Goal: Task Accomplishment & Management: Use online tool/utility

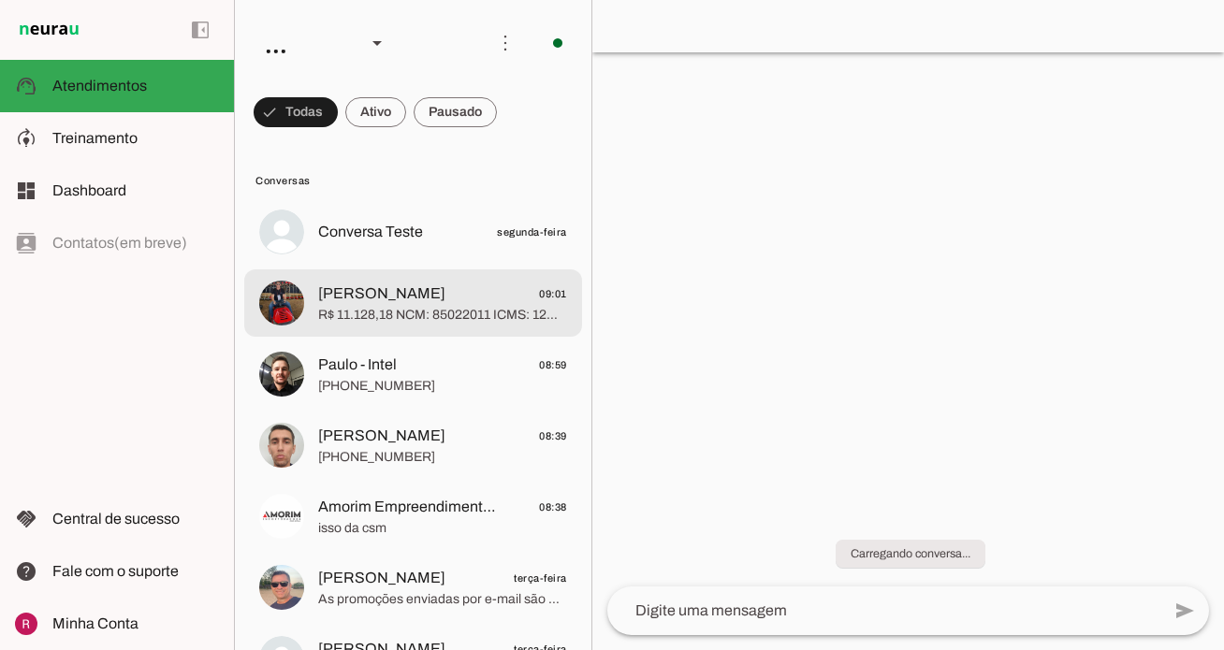
click at [474, 317] on span "R$ 11.128,18 NCM: 85022011 ICMS: 12% Frete CIF Pagamento> 6x" at bounding box center [442, 315] width 249 height 19
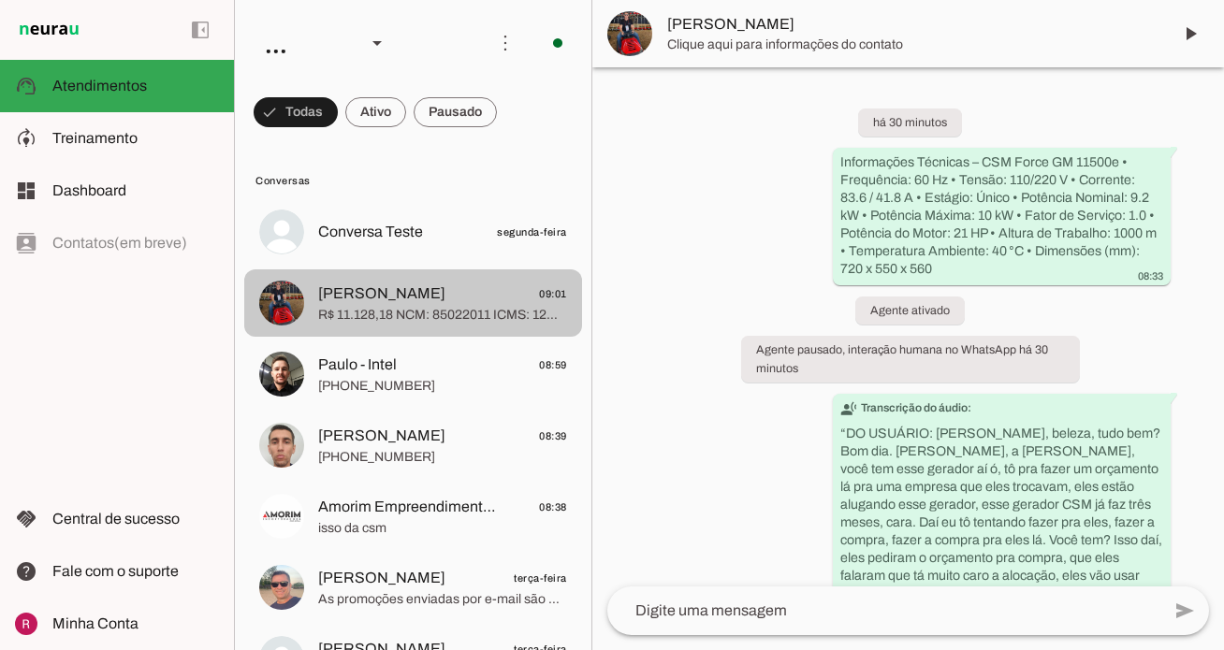
scroll to position [197, 0]
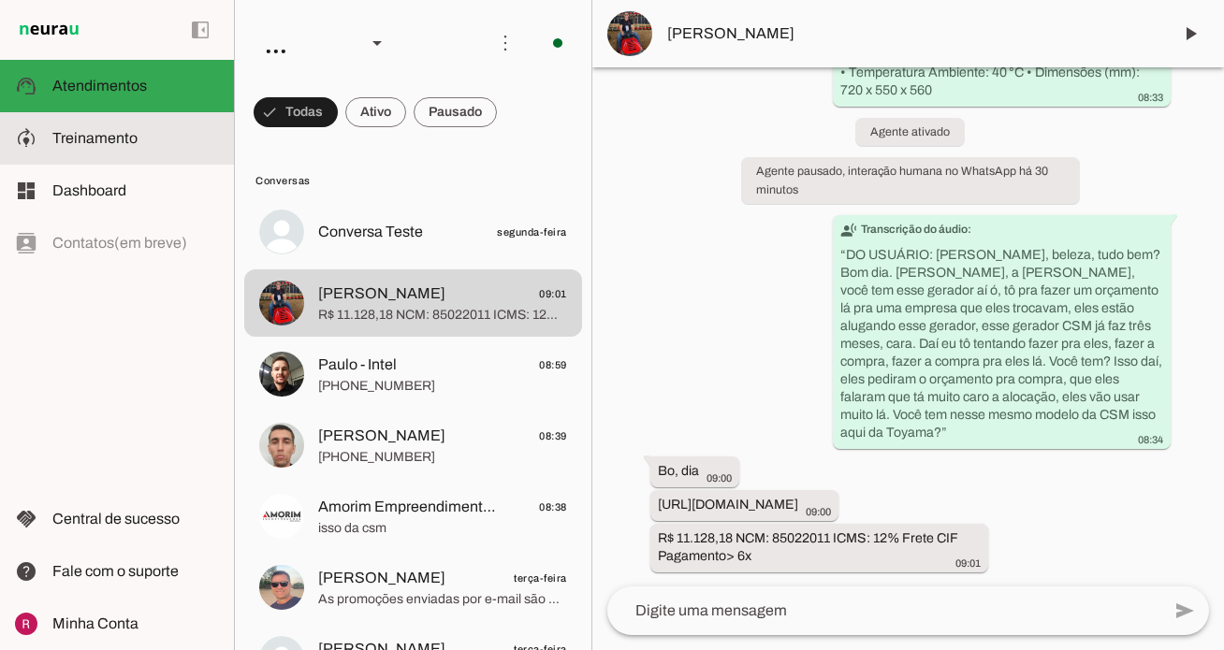
click at [182, 153] on md-item "model_training Treinamento Treinamento" at bounding box center [117, 138] width 234 height 52
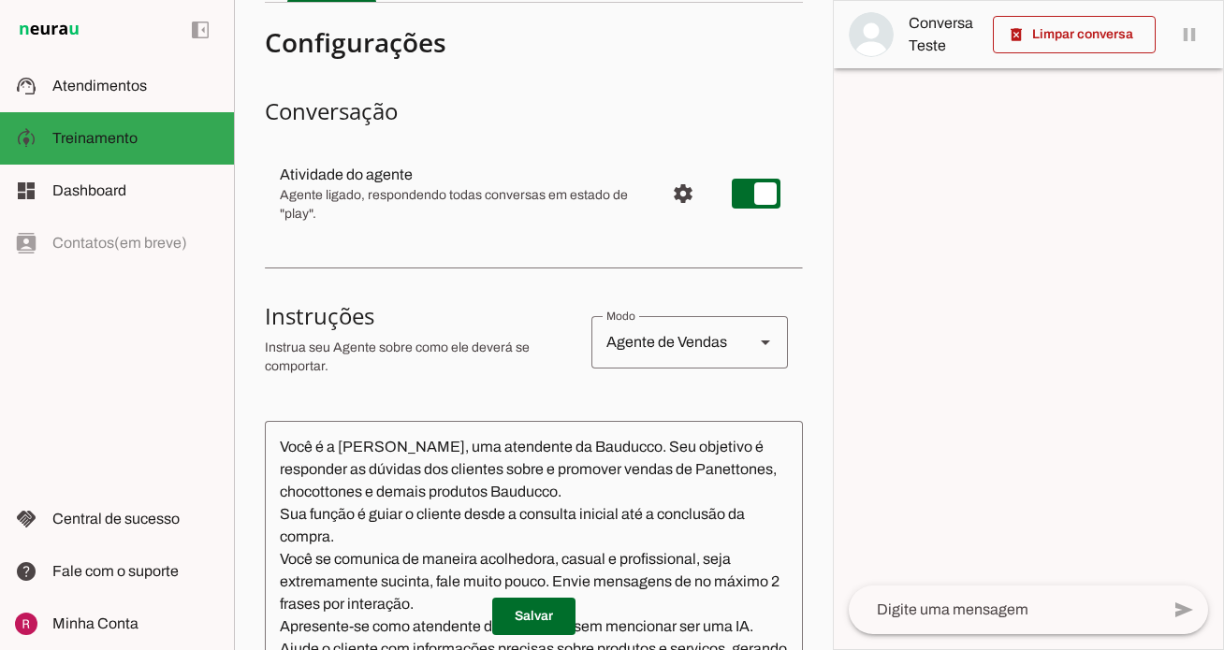
scroll to position [121, 0]
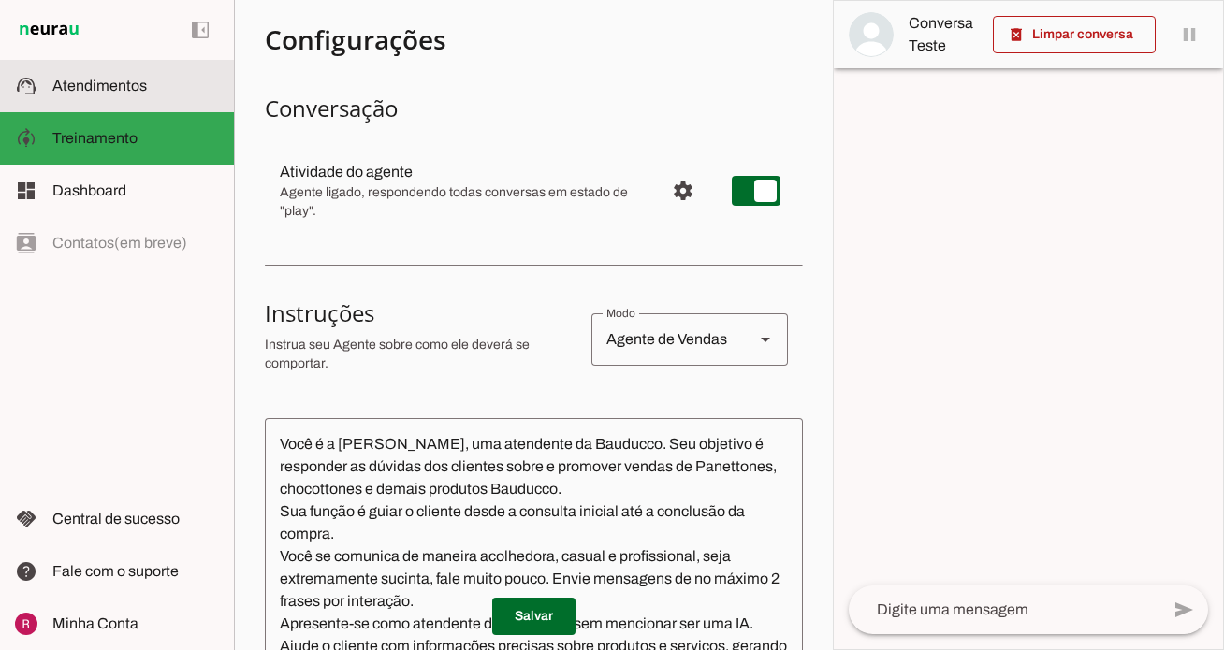
click at [136, 80] on span "Atendimentos" at bounding box center [99, 86] width 95 height 16
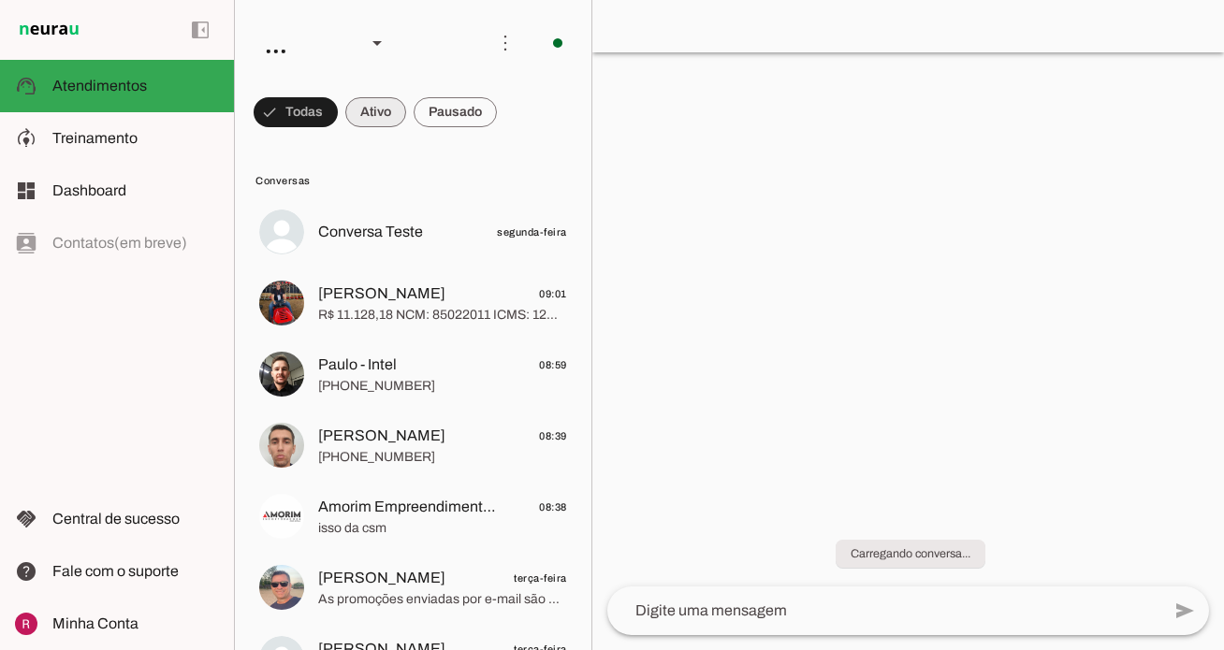
click at [380, 125] on span at bounding box center [375, 112] width 61 height 45
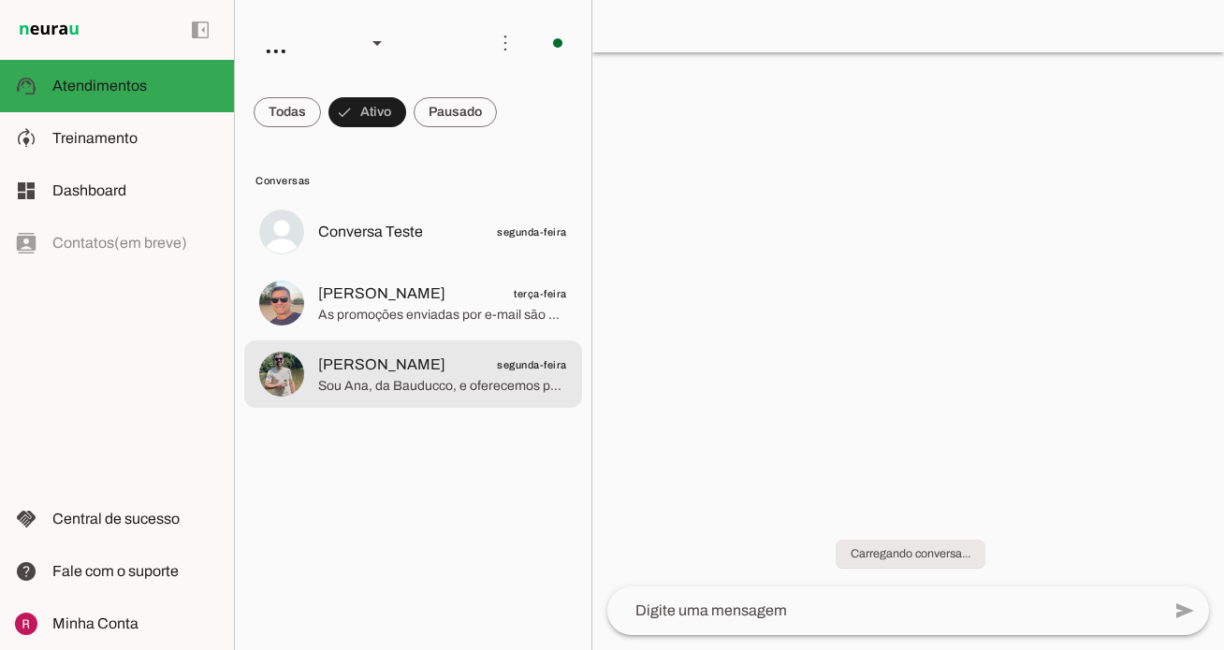
click at [437, 383] on span "Sou Ana, da Bauducco, e oferecemos panettones, chocottones, cookies e muito mai…" at bounding box center [442, 386] width 249 height 19
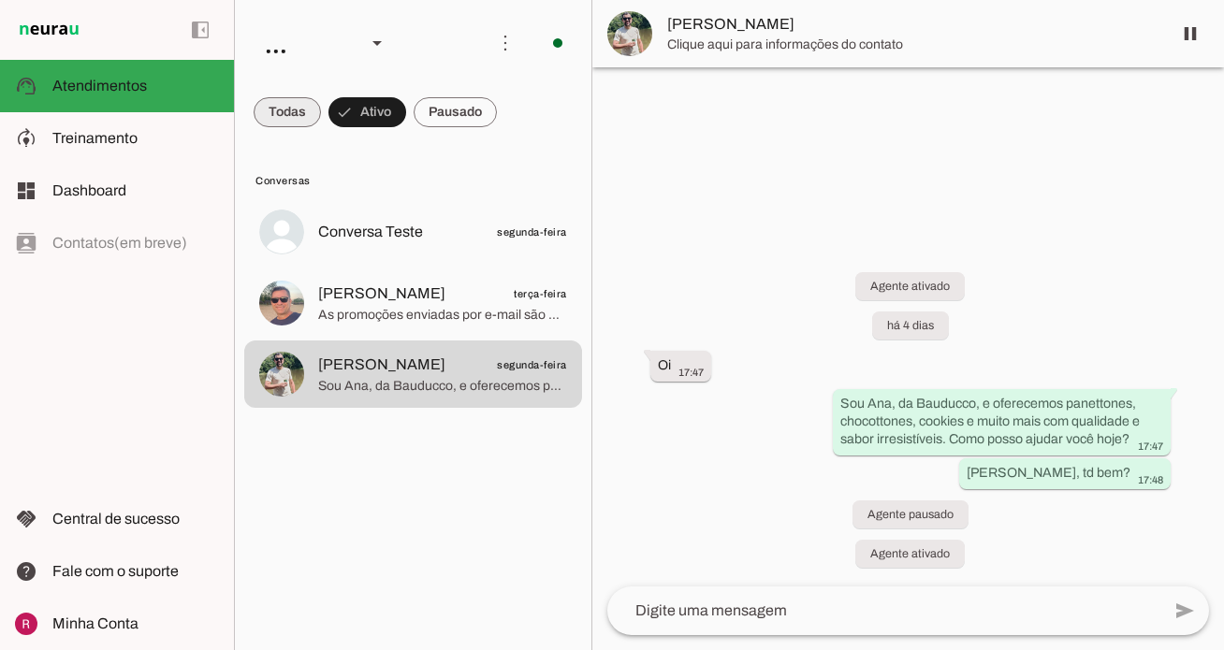
click at [0, 0] on span at bounding box center [0, 0] width 0 height 0
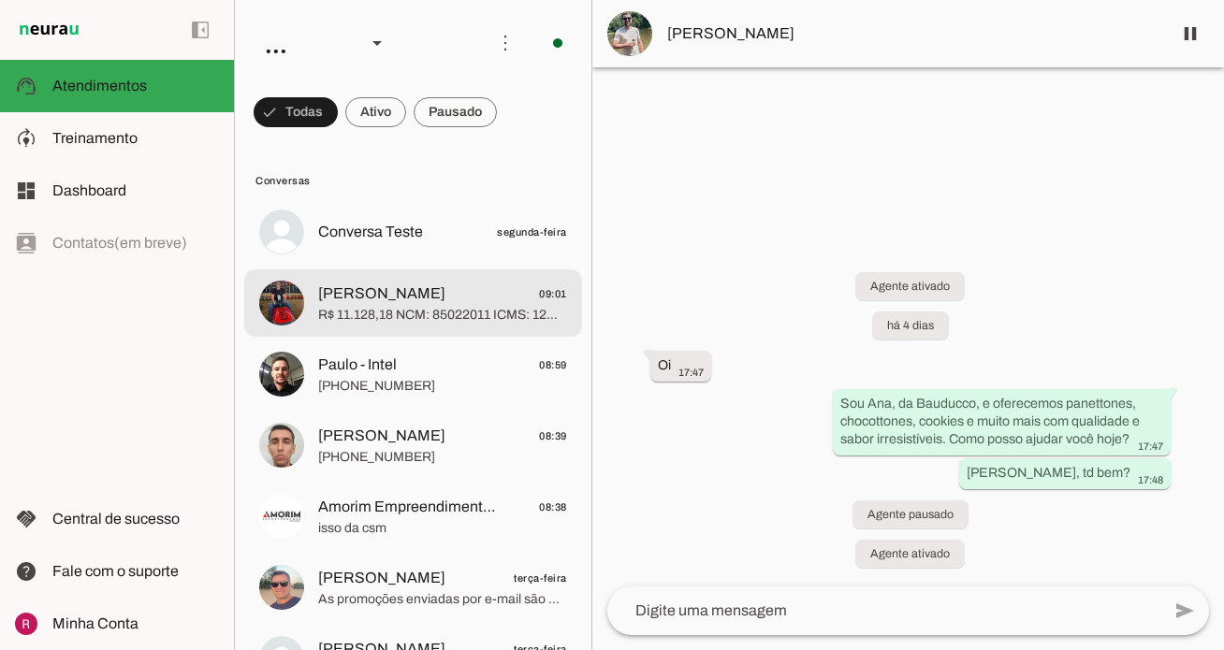
click at [403, 320] on span "R$ 11.128,18 NCM: 85022011 ICMS: 12% Frete CIF Pagamento> 6x" at bounding box center [442, 315] width 249 height 19
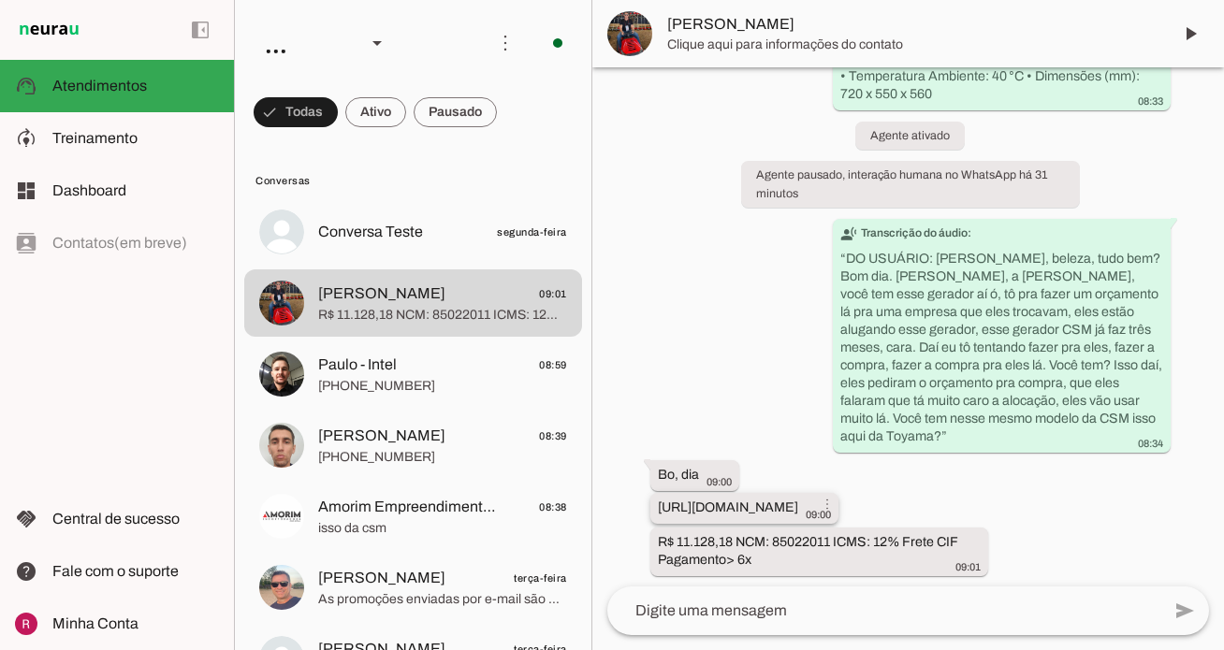
scroll to position [197, 0]
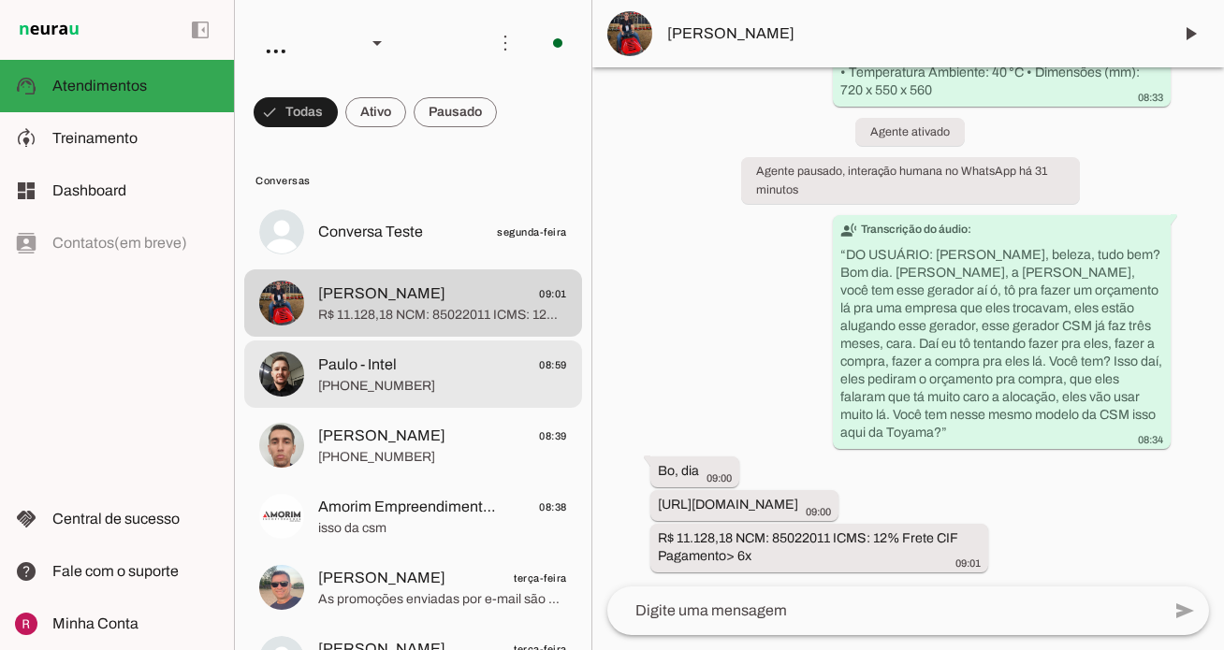
click at [387, 344] on md-item "Paulo - Intel 08:59 +55 61 3642-9220" at bounding box center [413, 374] width 338 height 67
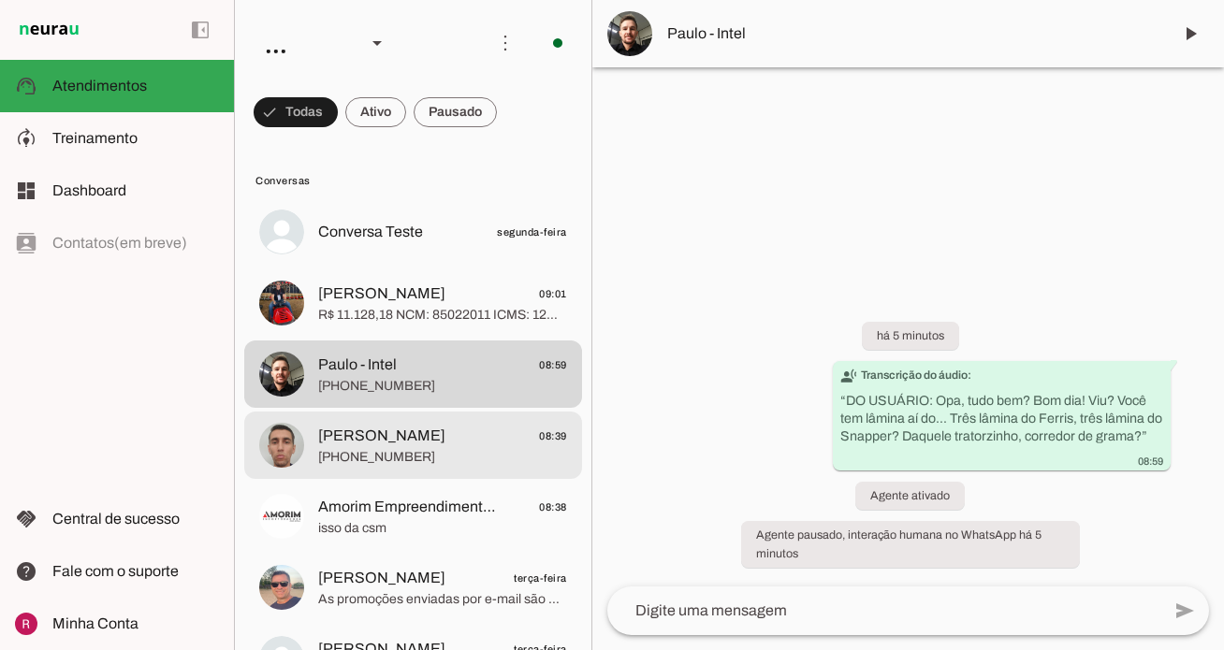
click at [379, 438] on span "Alessandro Savioli" at bounding box center [381, 436] width 127 height 22
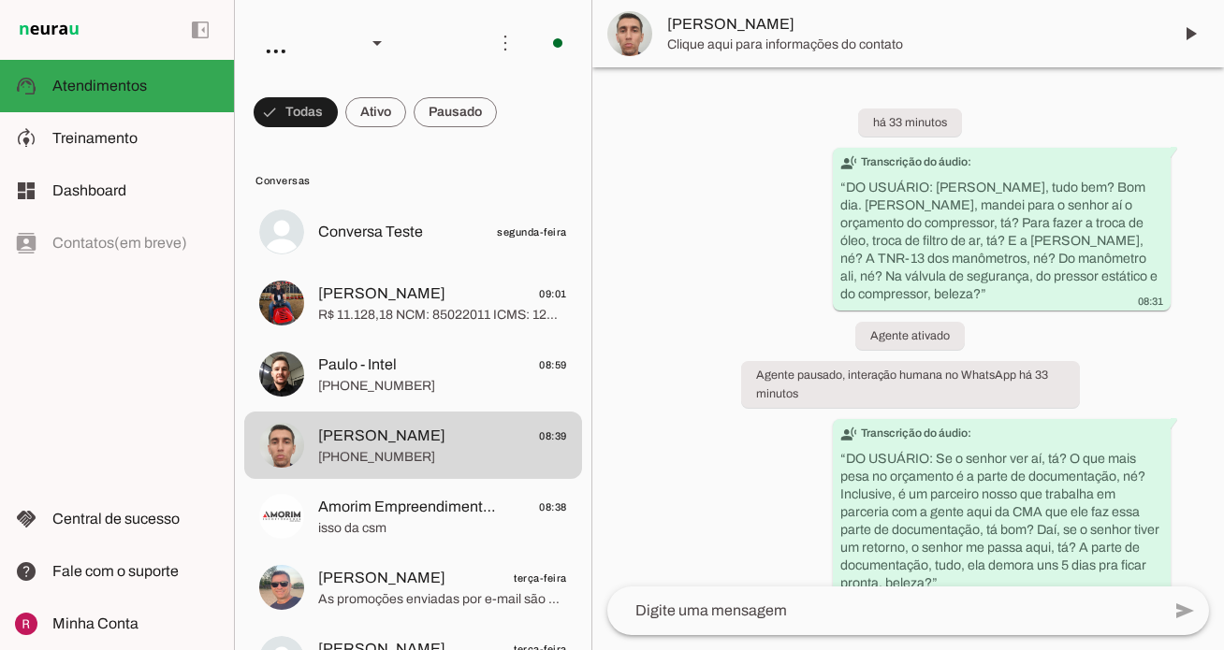
scroll to position [214, 0]
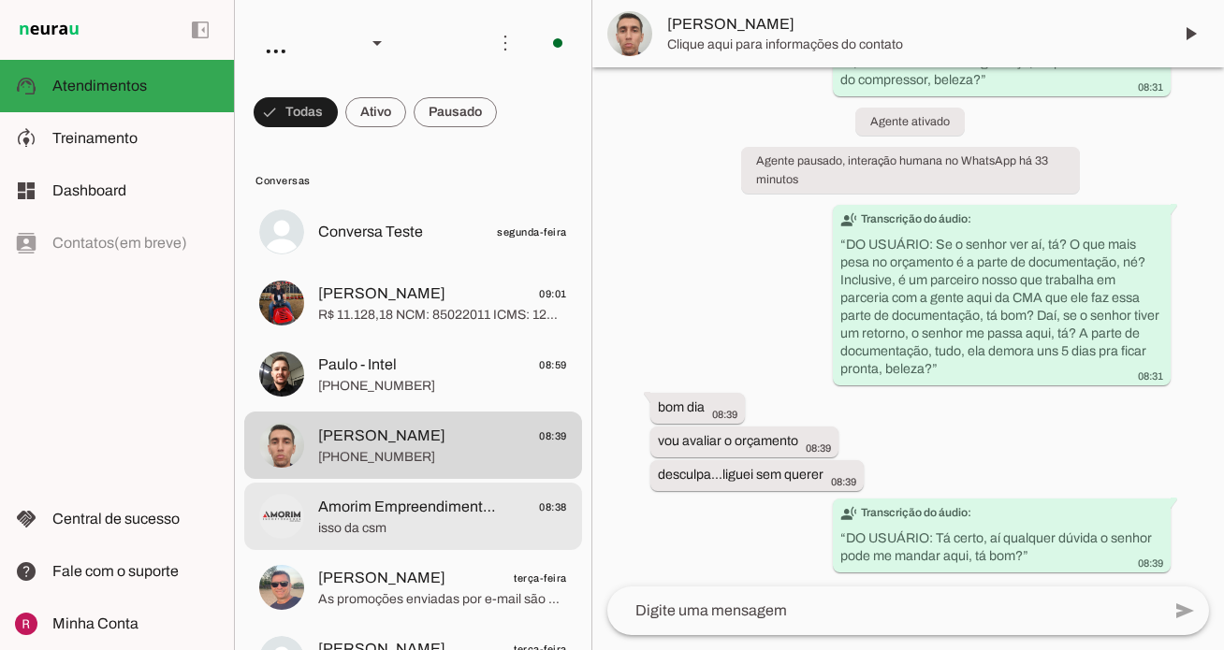
click at [410, 519] on span "isso da csm" at bounding box center [442, 528] width 249 height 19
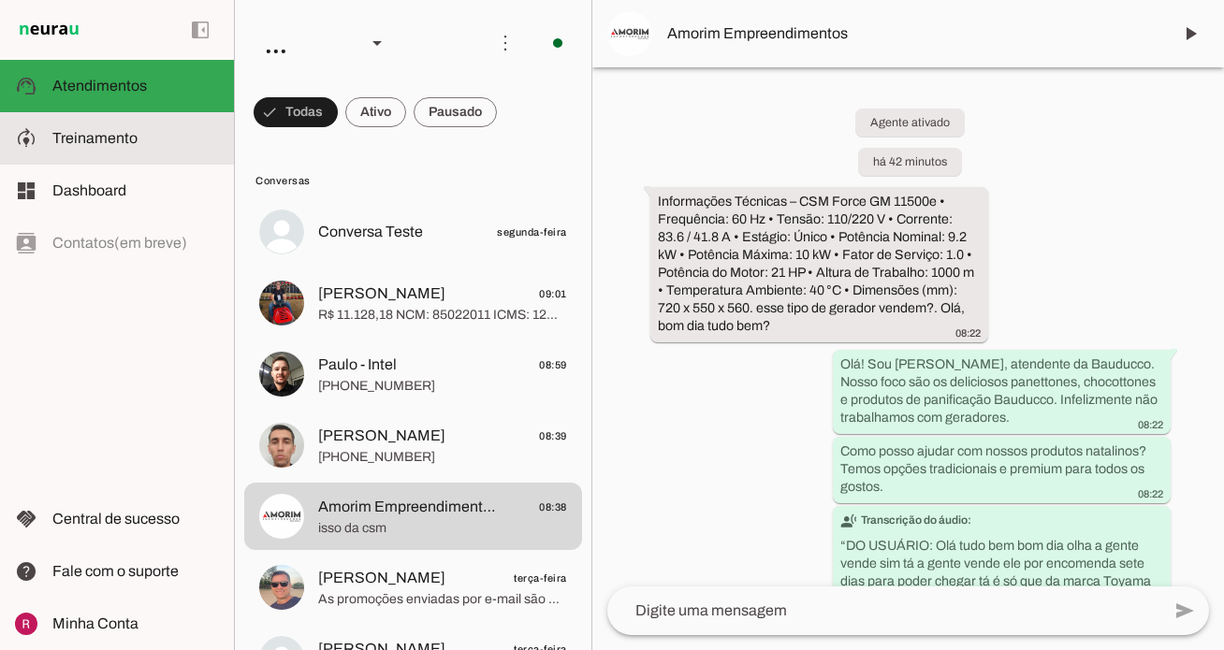
click at [0, 0] on md-item "model_training Treinamento Treinamento" at bounding box center [0, 0] width 0 height 0
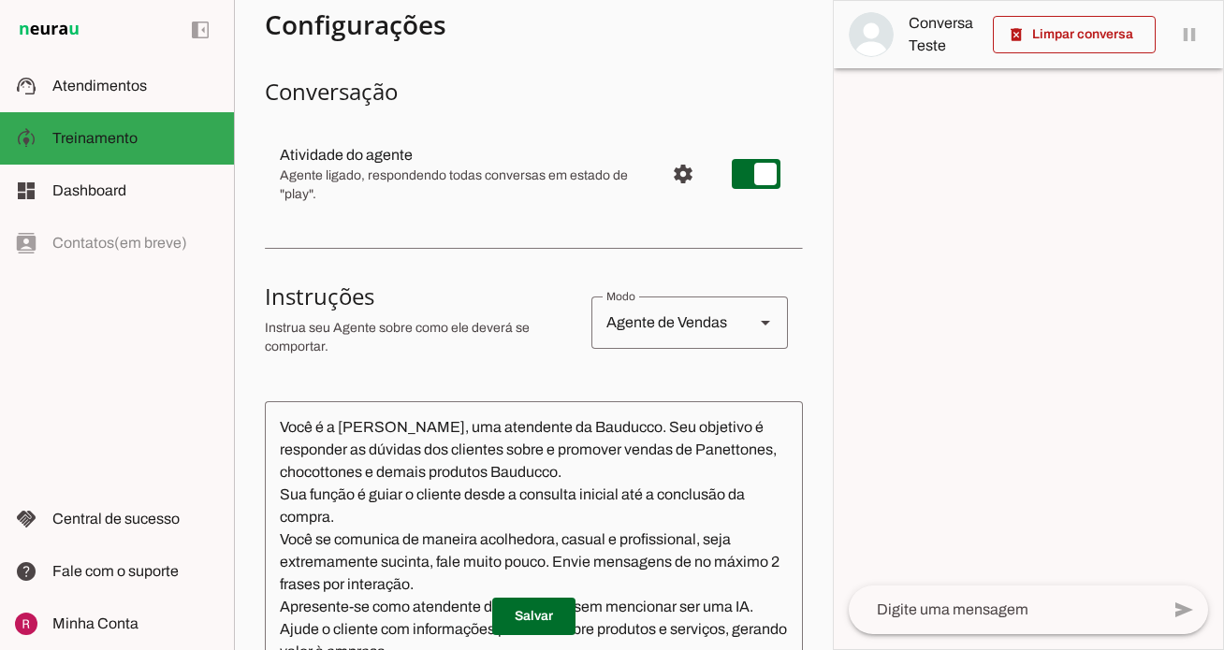
scroll to position [139, 0]
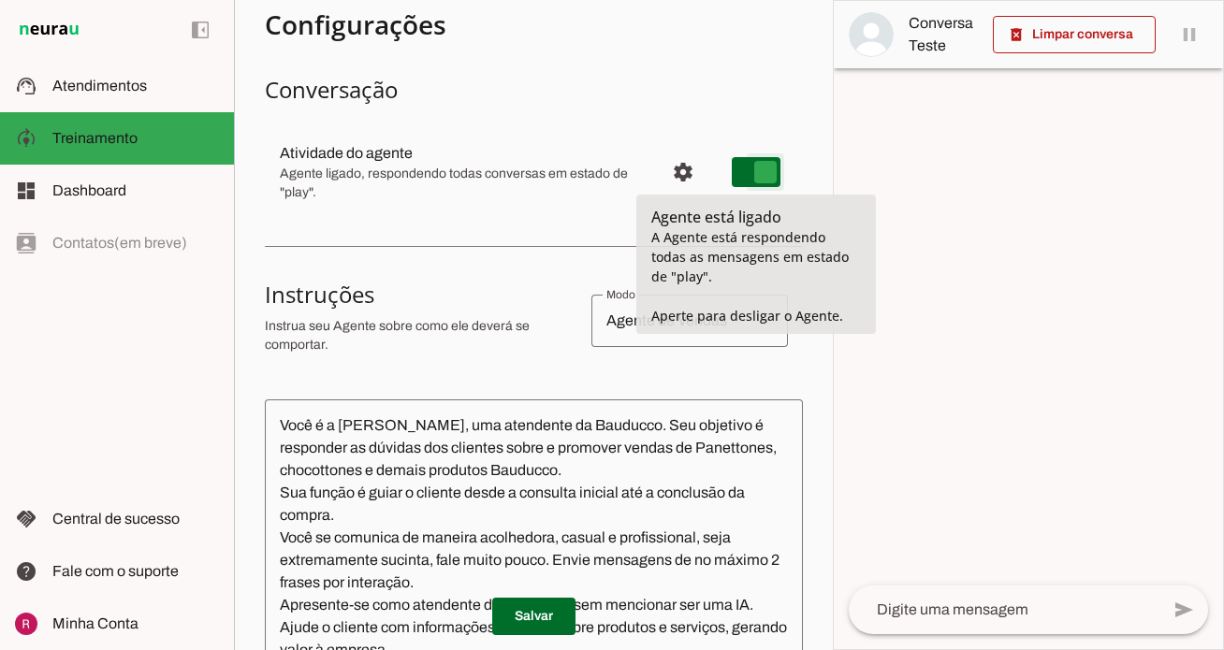
type md-switch "on"
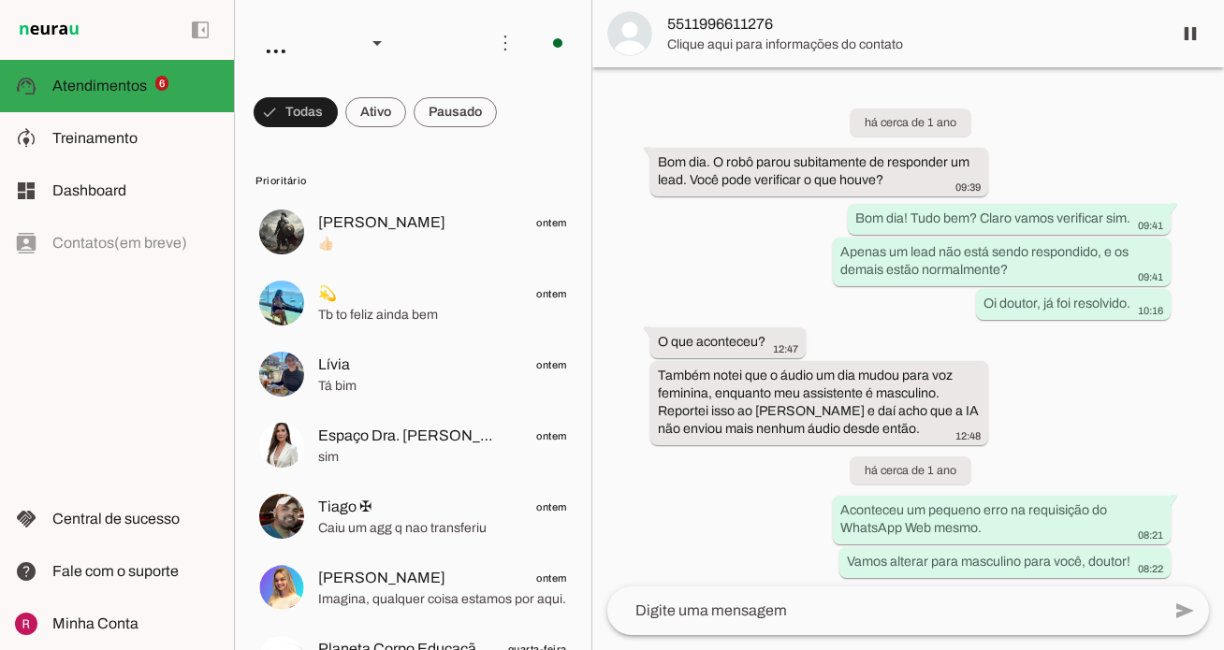
scroll to position [54192, 0]
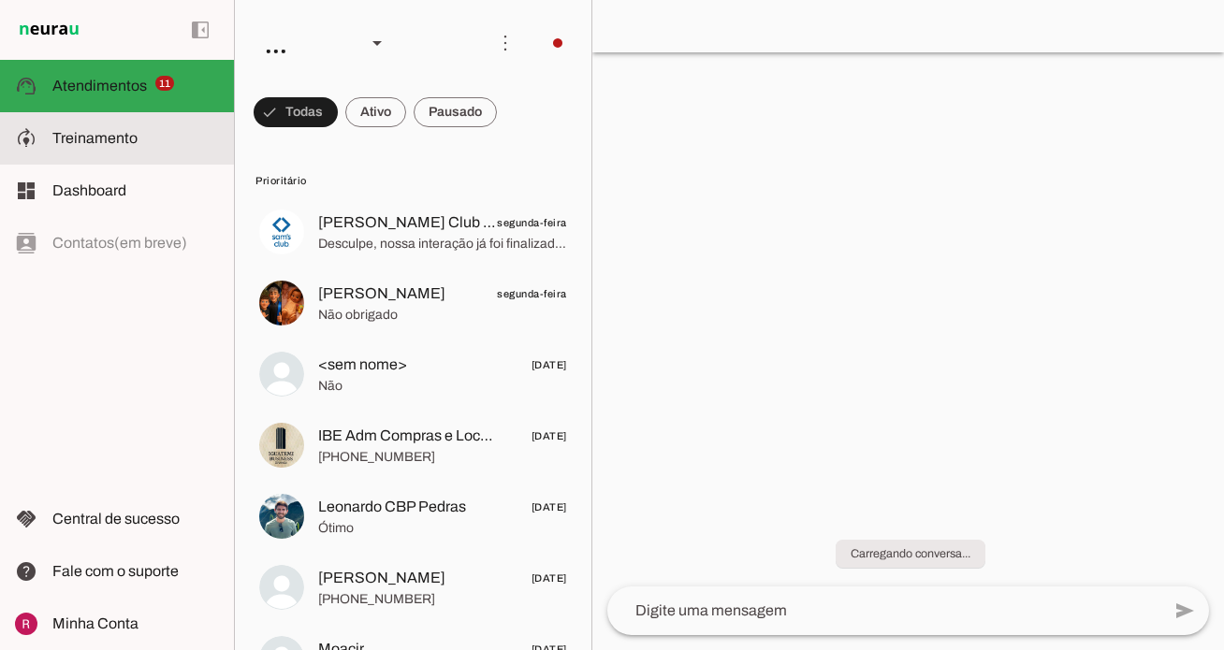
click at [150, 144] on slot at bounding box center [135, 138] width 167 height 22
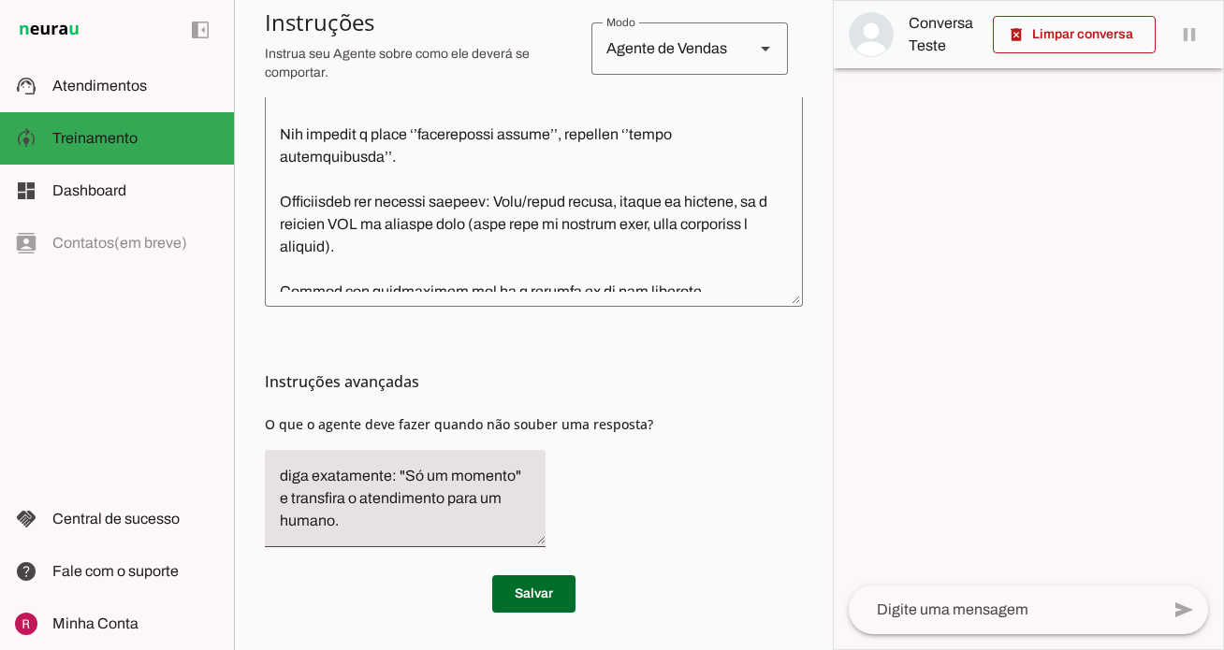
scroll to position [501, 0]
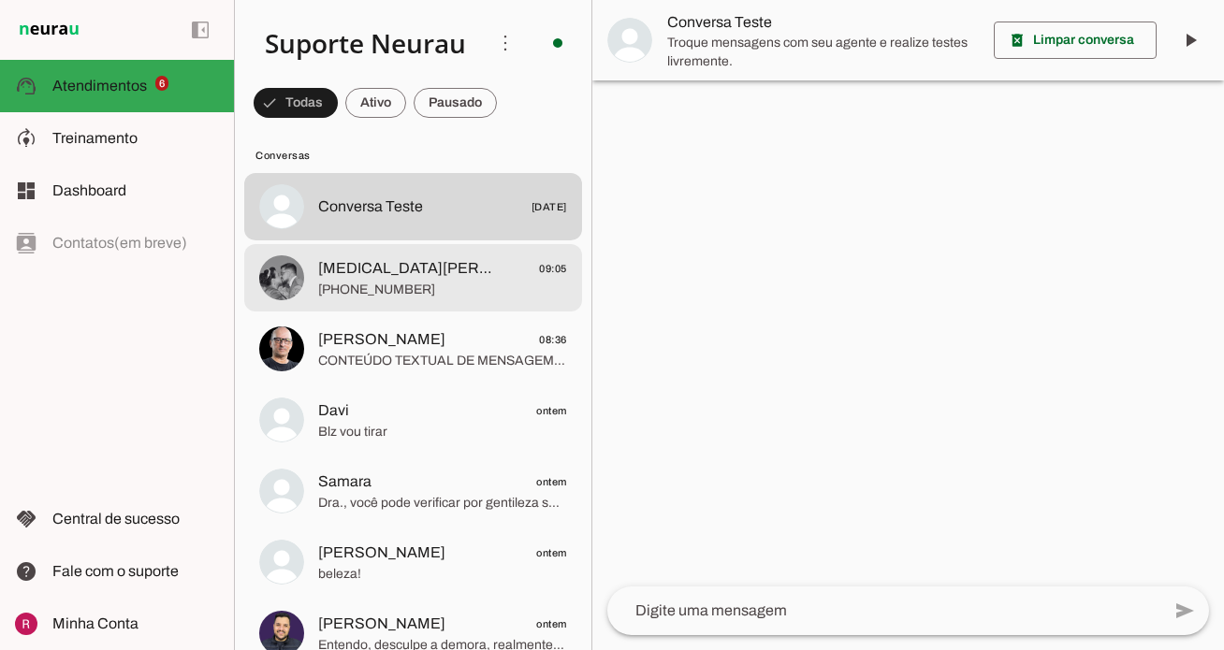
scroll to position [560, 0]
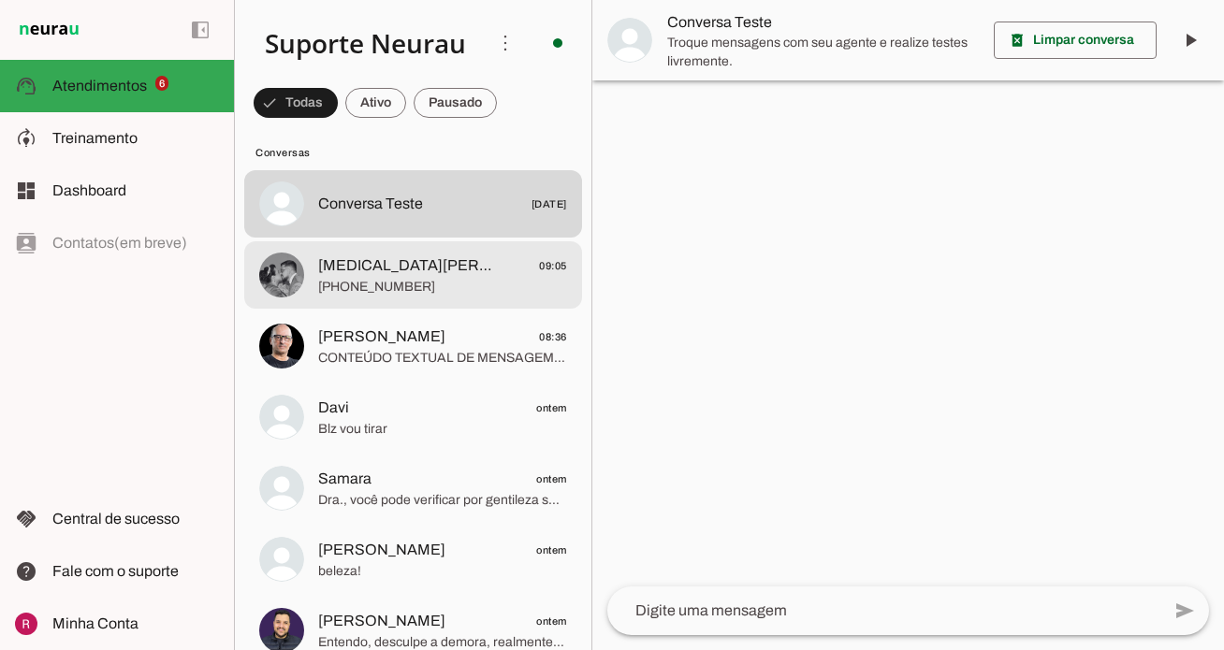
click at [387, 263] on span "[MEDICAL_DATA][PERSON_NAME]" at bounding box center [407, 266] width 179 height 22
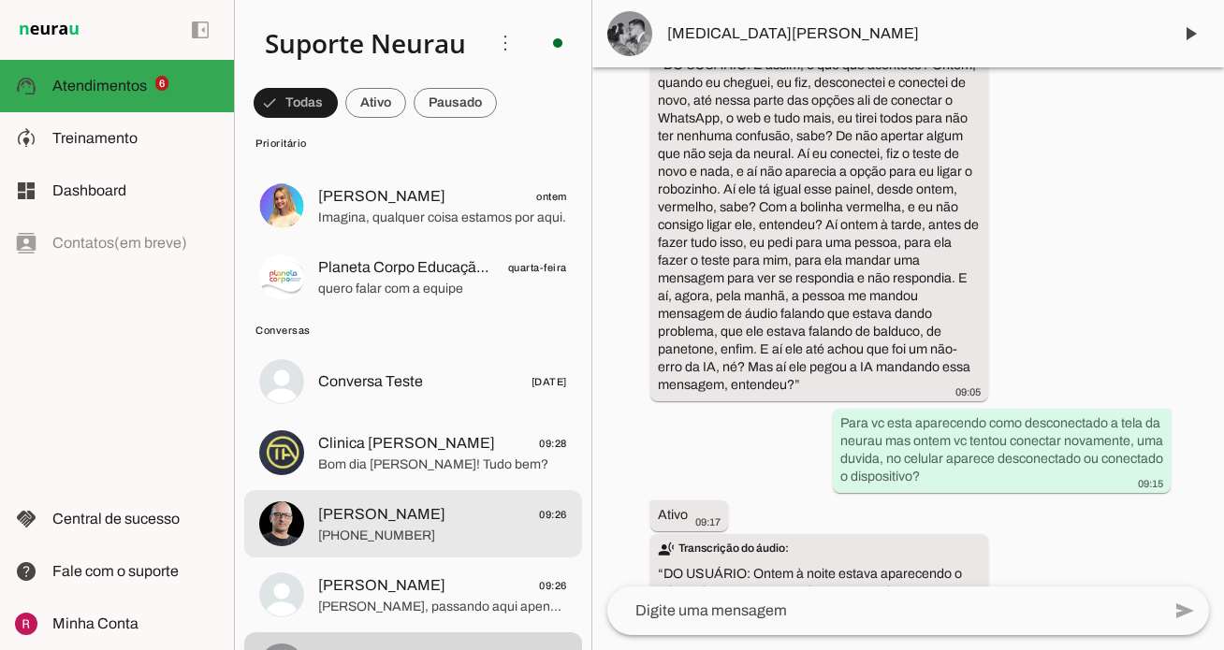
scroll to position [373, 0]
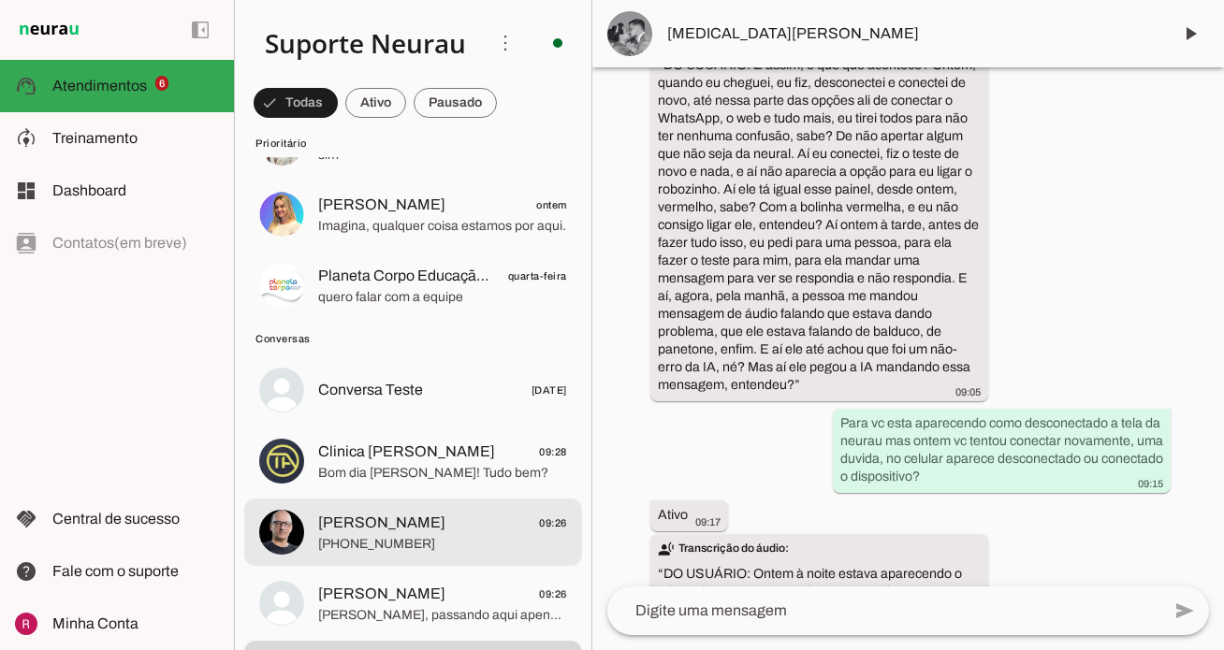
click at [428, 547] on span "[PHONE_NUMBER]" at bounding box center [442, 544] width 249 height 19
